Goal: Task Accomplishment & Management: Complete application form

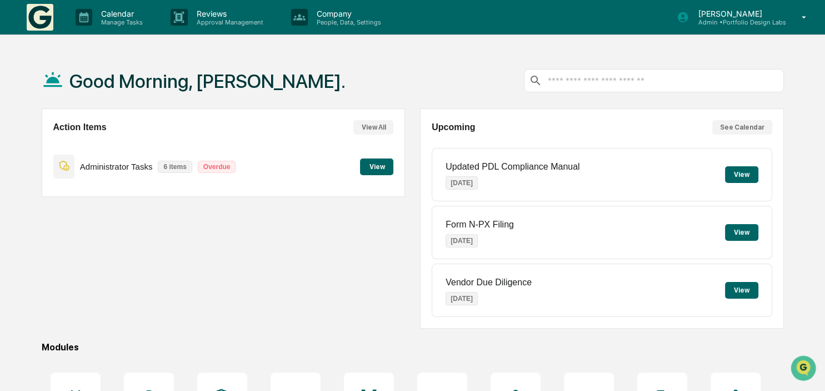
click at [391, 163] on button "View" at bounding box center [376, 166] width 33 height 17
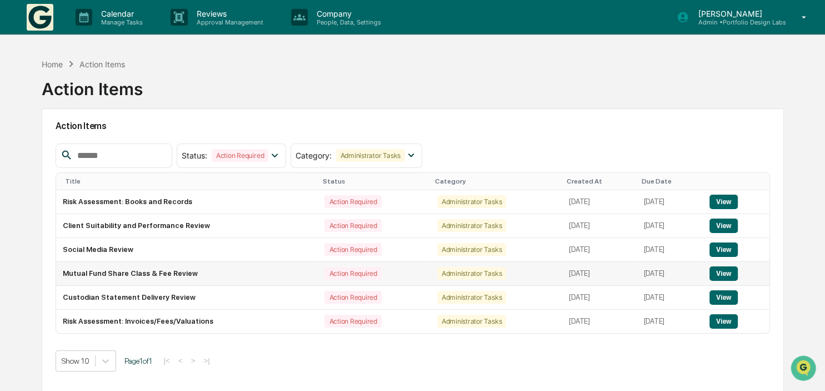
click at [723, 269] on button "View" at bounding box center [723, 273] width 28 height 14
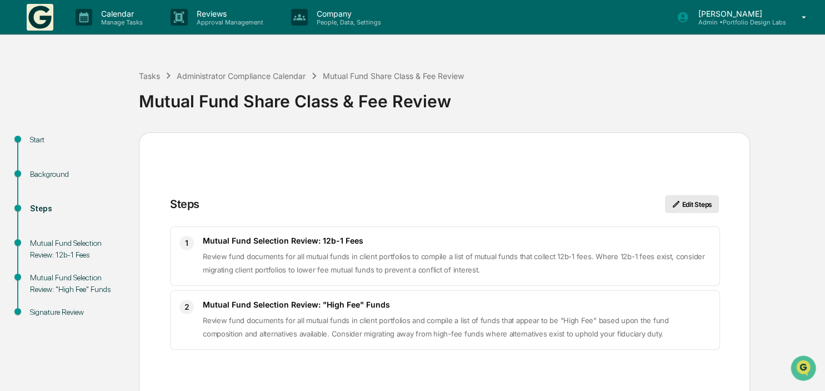
click at [706, 201] on button "Edit Steps" at bounding box center [692, 204] width 54 height 18
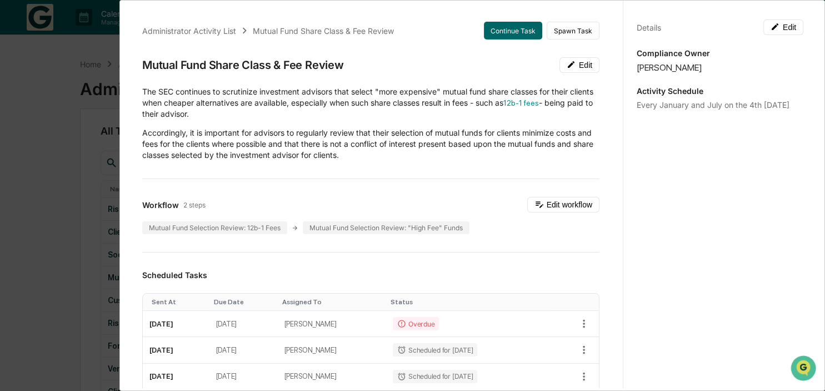
click at [75, 213] on div "Administrator Activity List Mutual Fund Share Class & Fee Review Continue Task …" at bounding box center [412, 195] width 825 height 391
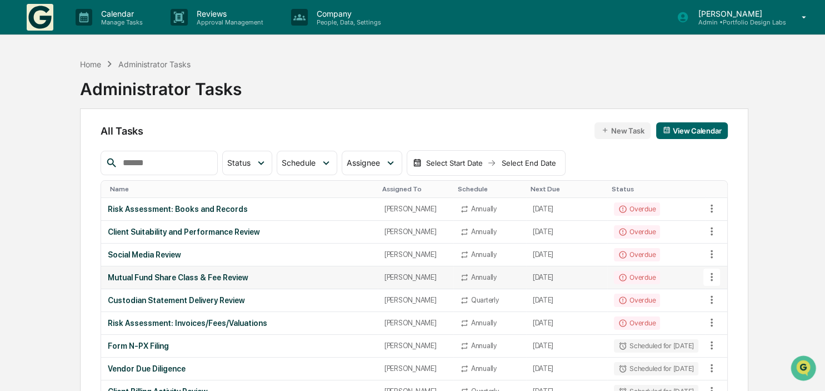
click at [697, 276] on td "Overdue" at bounding box center [656, 277] width 98 height 23
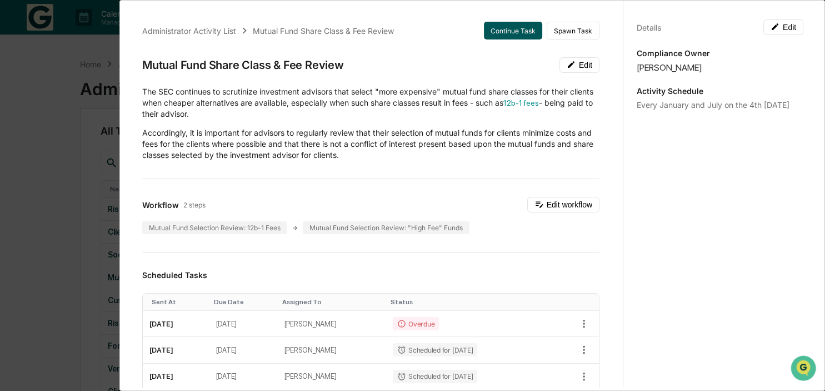
click at [517, 34] on button "Continue Task" at bounding box center [513, 31] width 58 height 18
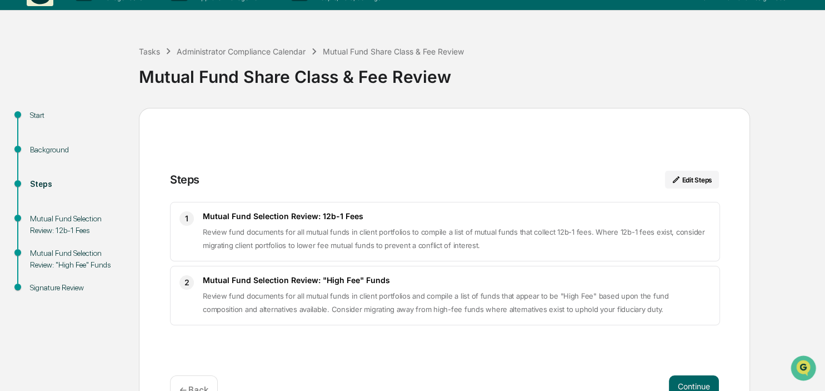
scroll to position [56, 0]
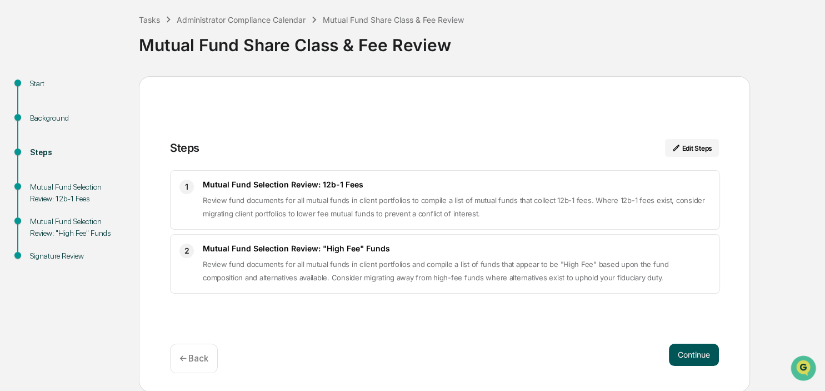
click at [694, 358] on button "Continue" at bounding box center [694, 354] width 50 height 22
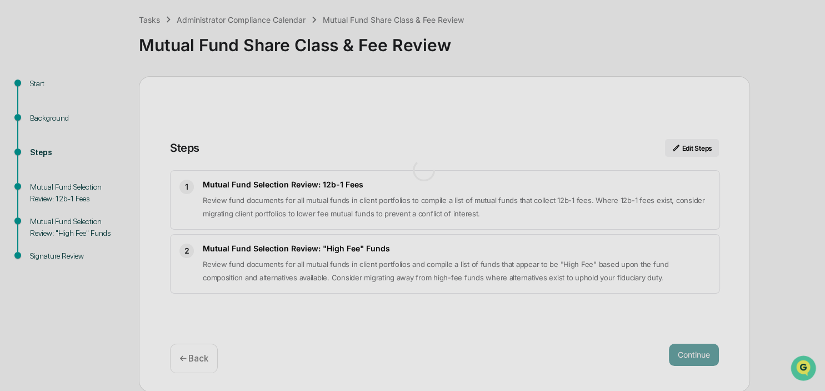
scroll to position [9, 0]
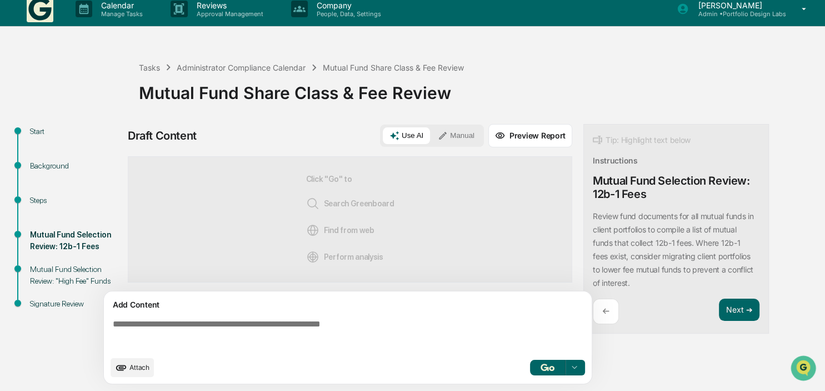
click at [188, 327] on textarea at bounding box center [349, 334] width 483 height 40
click at [447, 133] on icon at bounding box center [443, 136] width 8 height 8
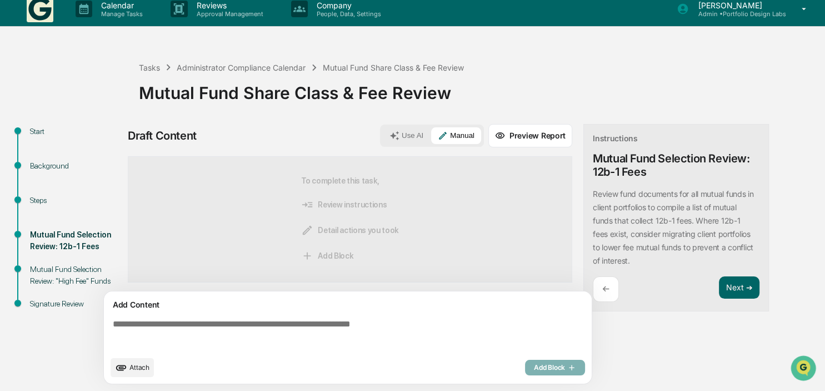
click at [128, 326] on textarea at bounding box center [349, 334] width 483 height 40
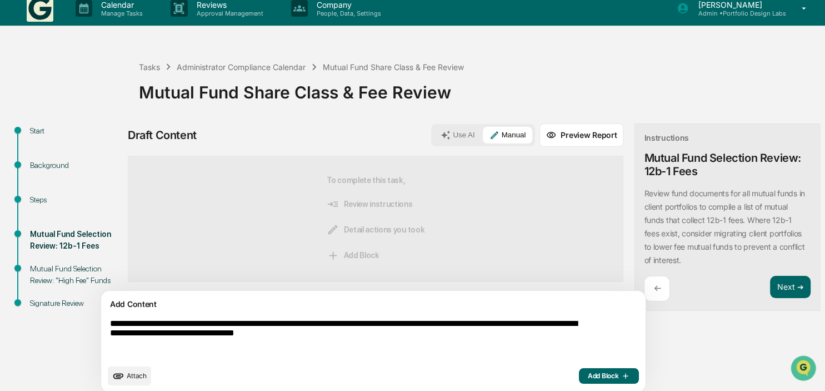
type textarea "**********"
click at [588, 374] on span "Add Block" at bounding box center [609, 375] width 42 height 9
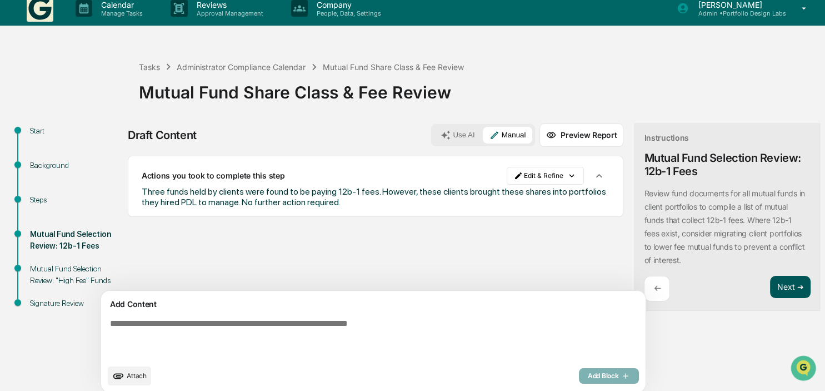
click at [770, 289] on button "Next ➔" at bounding box center [790, 287] width 41 height 23
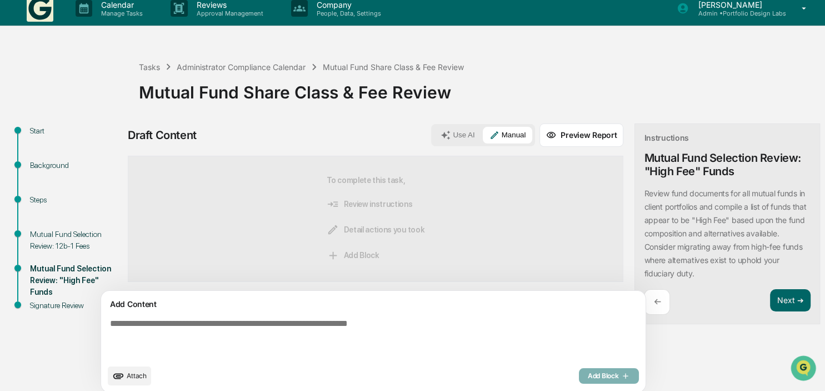
click at [277, 324] on textarea at bounding box center [347, 338] width 483 height 49
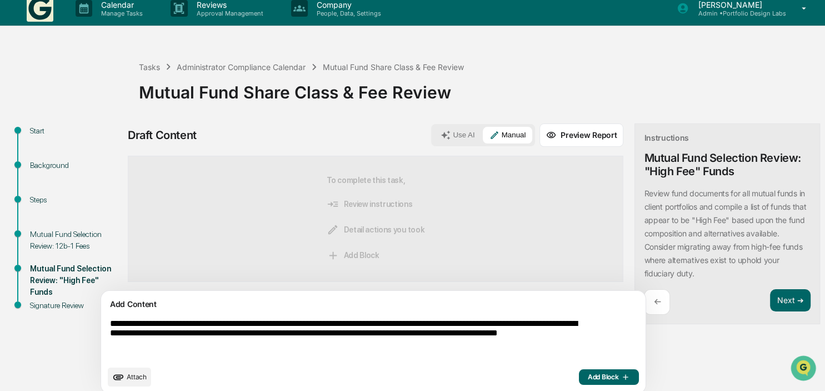
type textarea "**********"
click at [588, 377] on span "Add Block" at bounding box center [609, 376] width 42 height 9
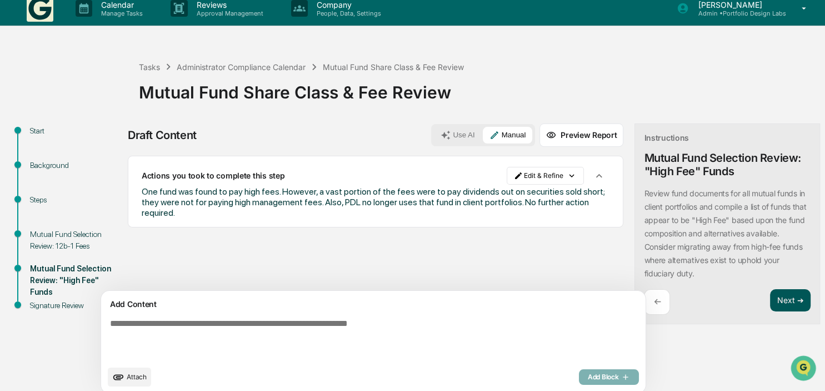
click at [770, 298] on button "Next ➔" at bounding box center [790, 300] width 41 height 23
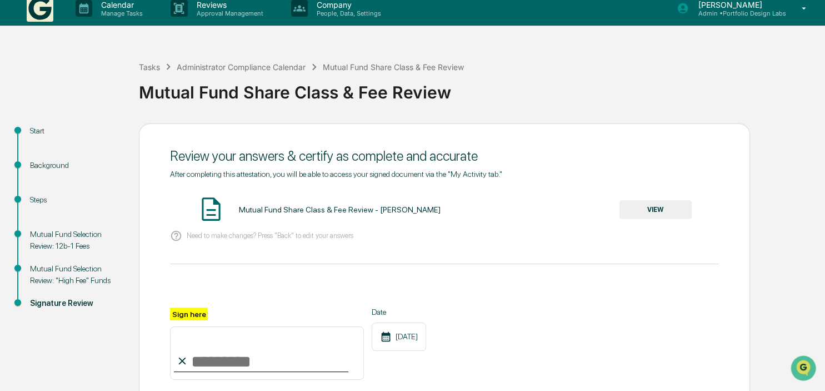
click at [268, 363] on input "Sign here" at bounding box center [267, 352] width 194 height 53
type input "**********"
click at [657, 203] on button "VIEW" at bounding box center [655, 209] width 72 height 19
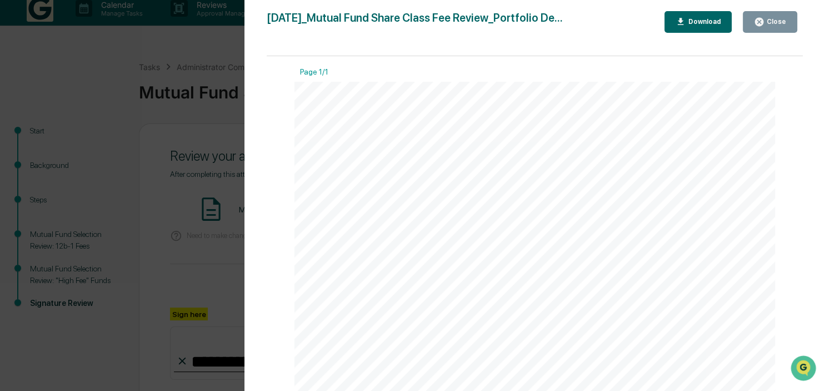
click at [763, 22] on icon "button" at bounding box center [759, 22] width 8 height 8
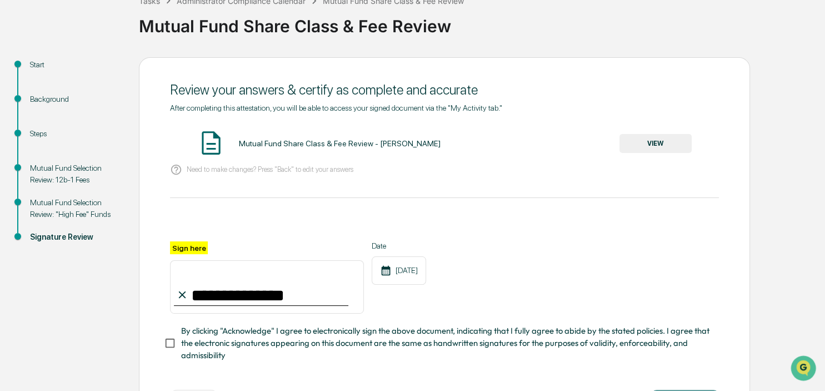
scroll to position [126, 0]
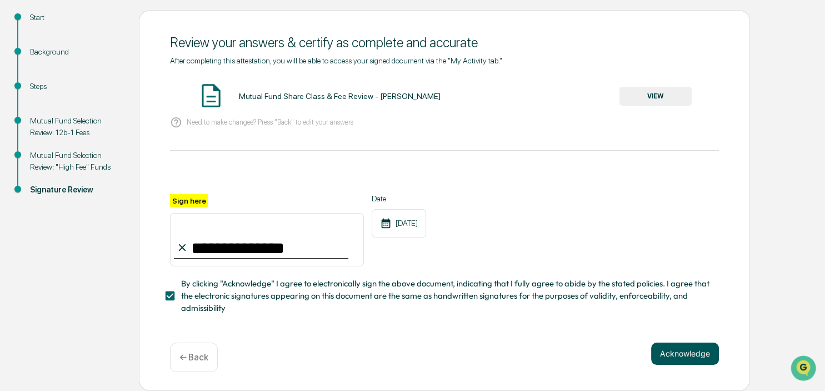
click at [671, 348] on button "Acknowledge" at bounding box center [685, 353] width 68 height 22
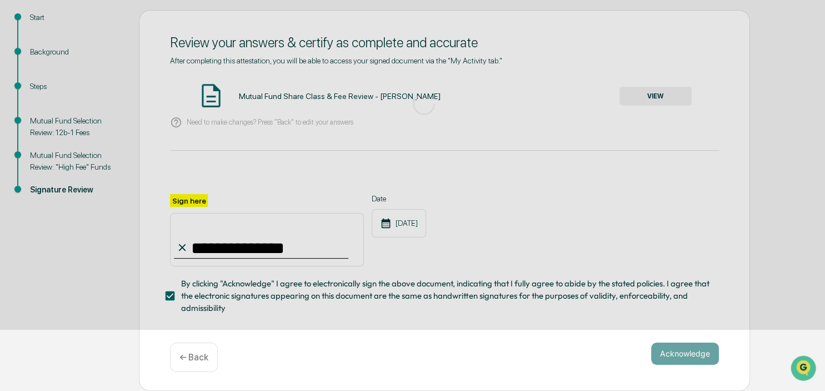
scroll to position [56, 0]
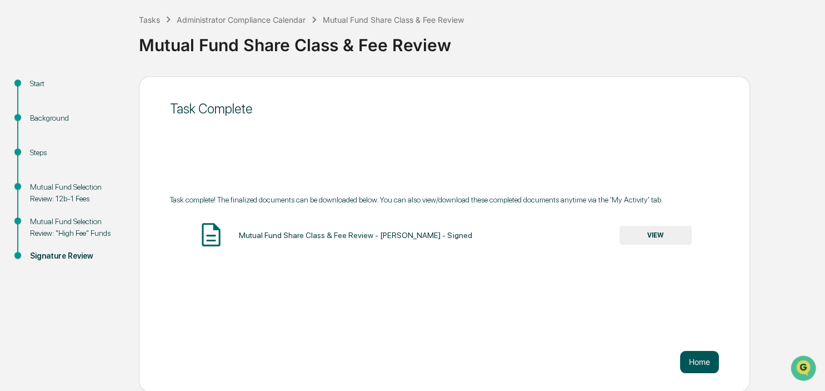
click at [696, 358] on button "Home" at bounding box center [699, 362] width 39 height 22
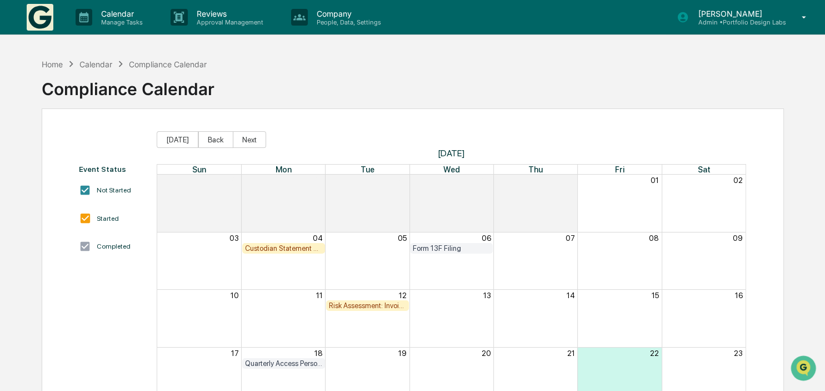
click at [714, 16] on p "[PERSON_NAME]" at bounding box center [737, 13] width 97 height 9
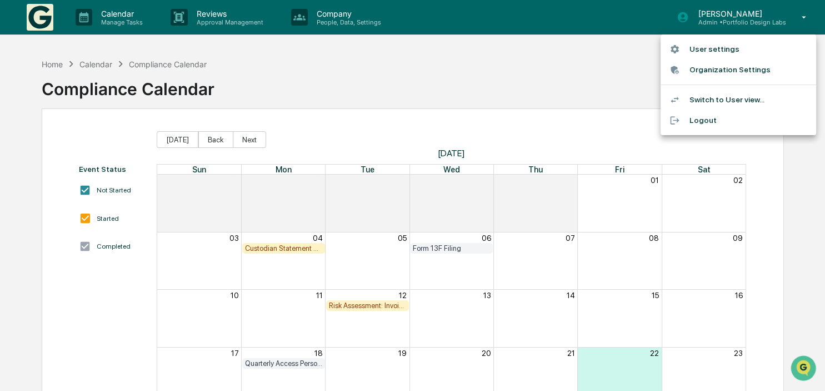
click at [693, 116] on li "Logout" at bounding box center [739, 120] width 156 height 21
